Goal: Find specific page/section: Find specific page/section

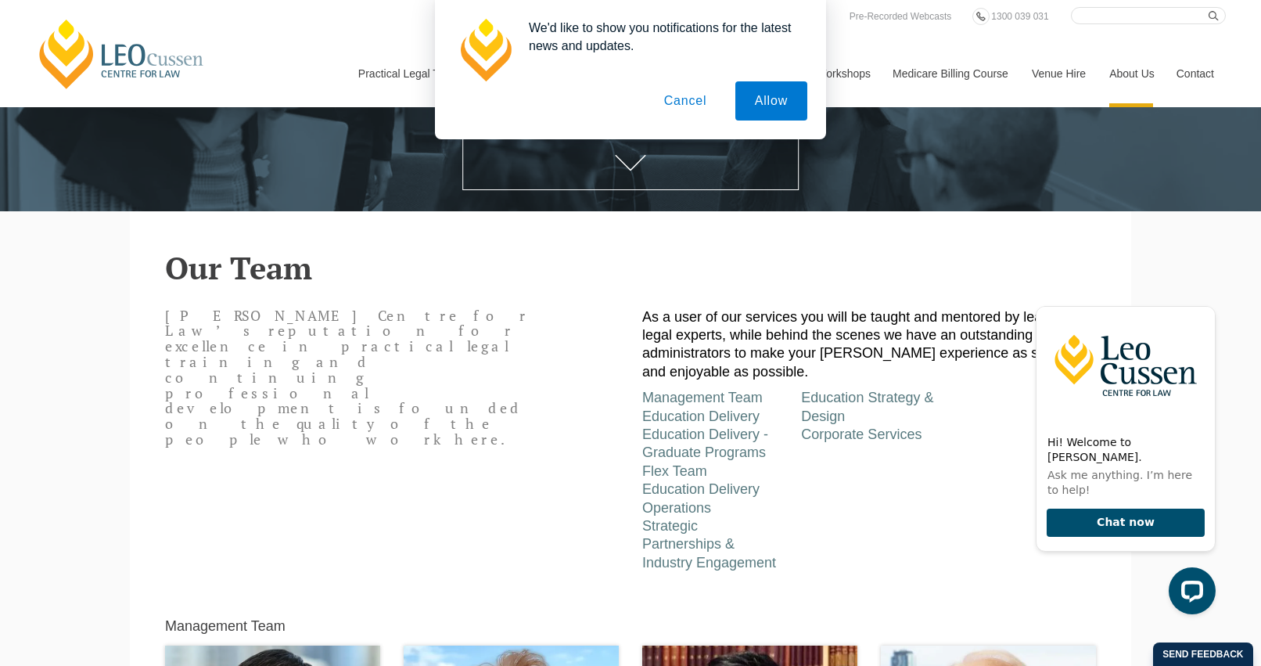
click at [684, 101] on button "Cancel" at bounding box center [686, 100] width 82 height 39
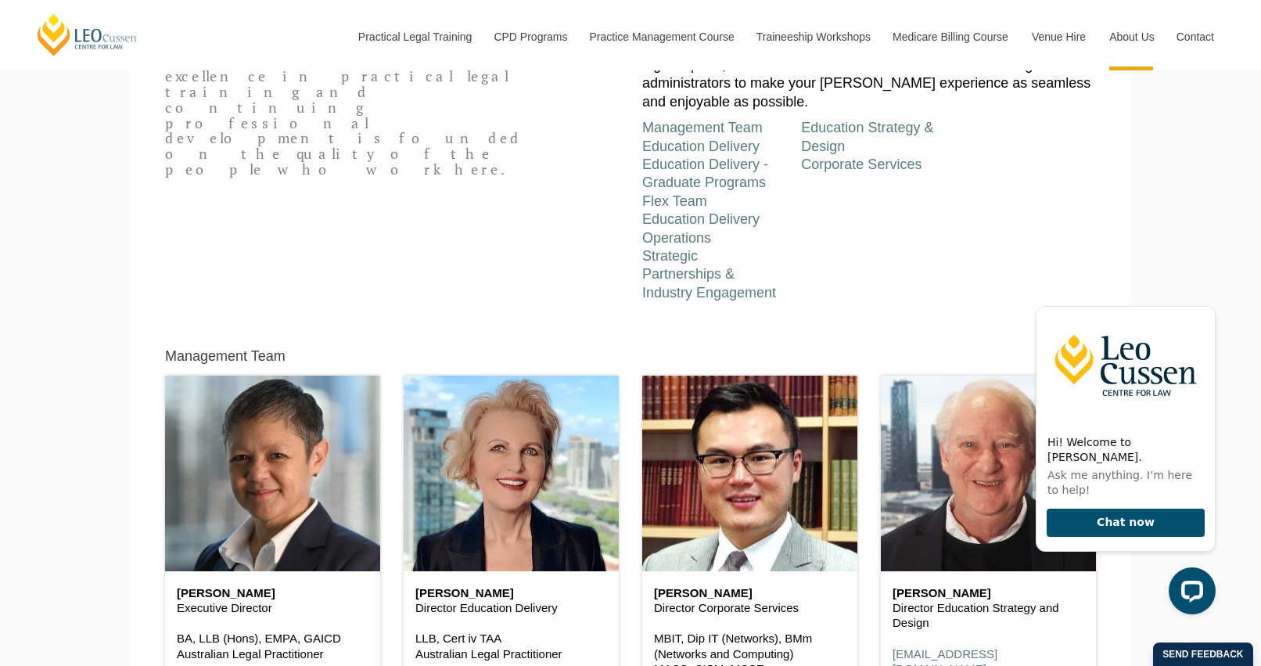
scroll to position [599, 0]
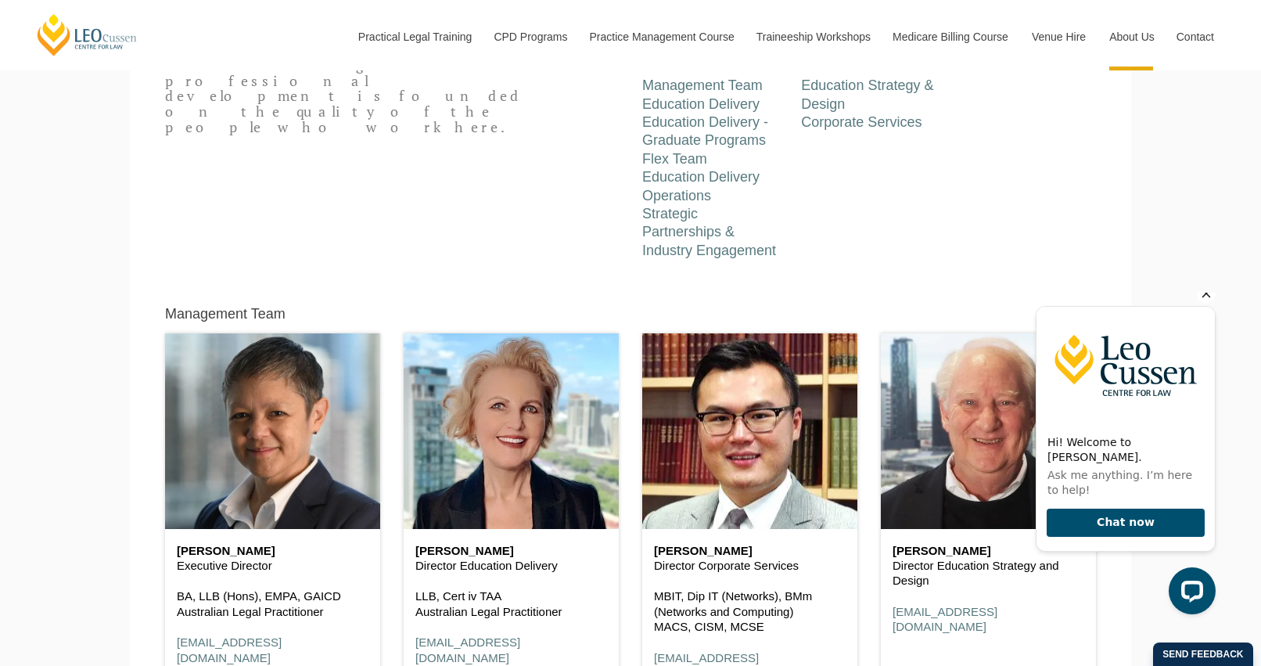
click at [1211, 303] on icon "Hide greeting" at bounding box center [1206, 293] width 19 height 19
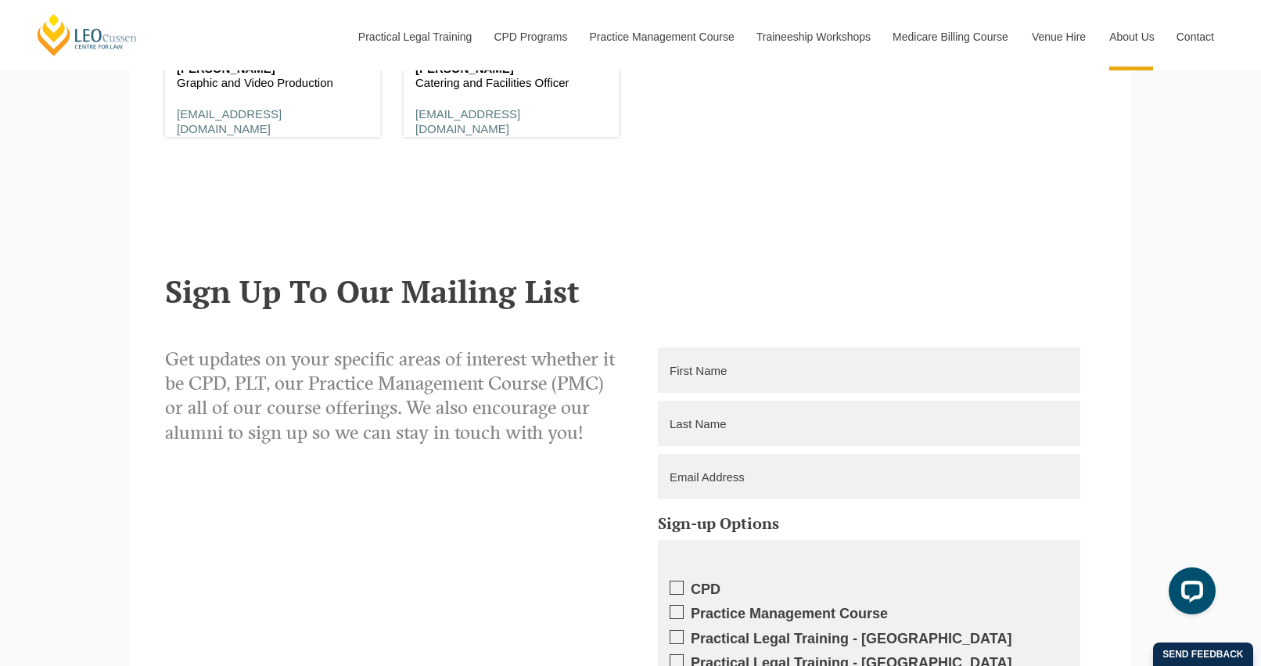
scroll to position [10112, 0]
